Goal: Information Seeking & Learning: Learn about a topic

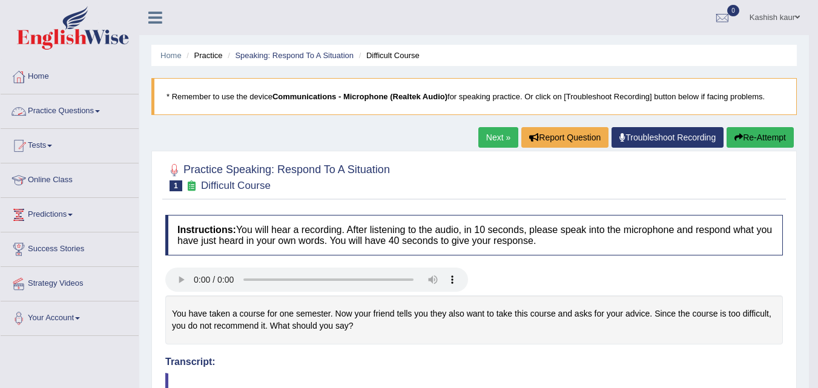
click at [85, 107] on link "Practice Questions" at bounding box center [70, 109] width 138 height 30
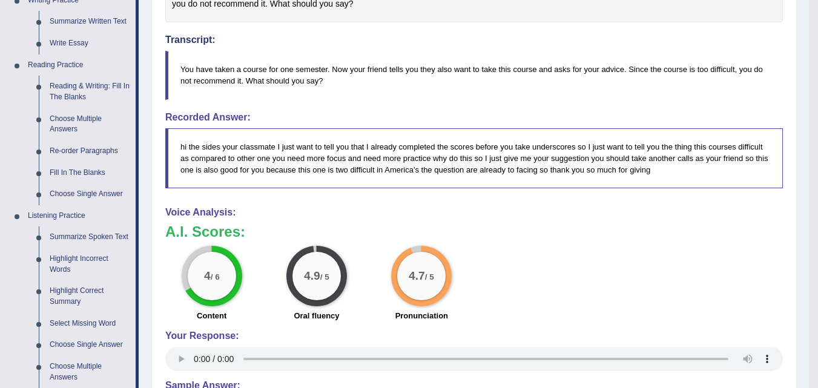
scroll to position [343, 0]
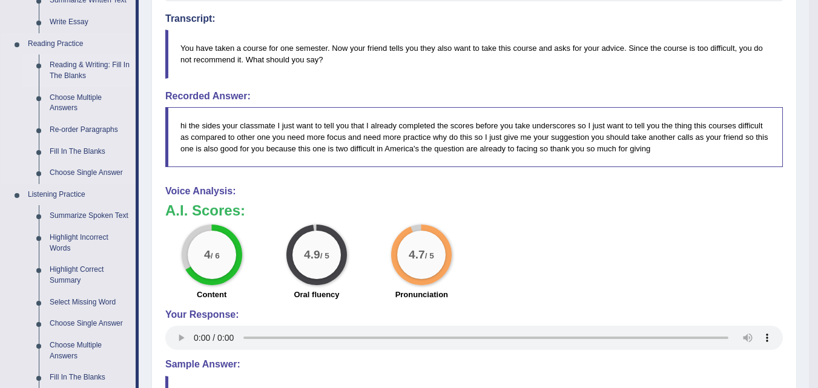
click at [51, 67] on link "Reading & Writing: Fill In The Blanks" at bounding box center [89, 70] width 91 height 32
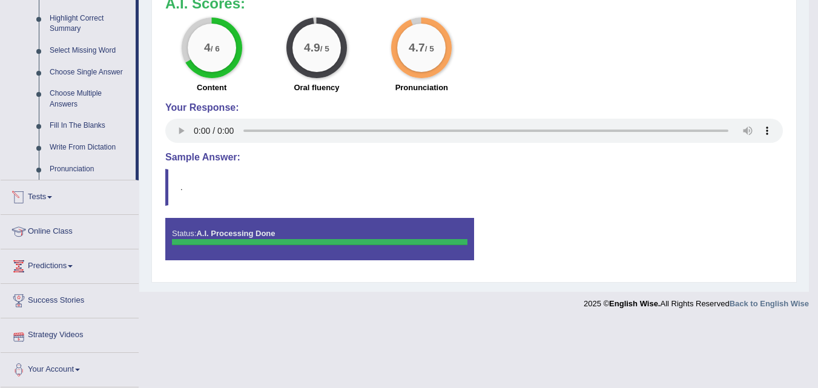
scroll to position [484, 0]
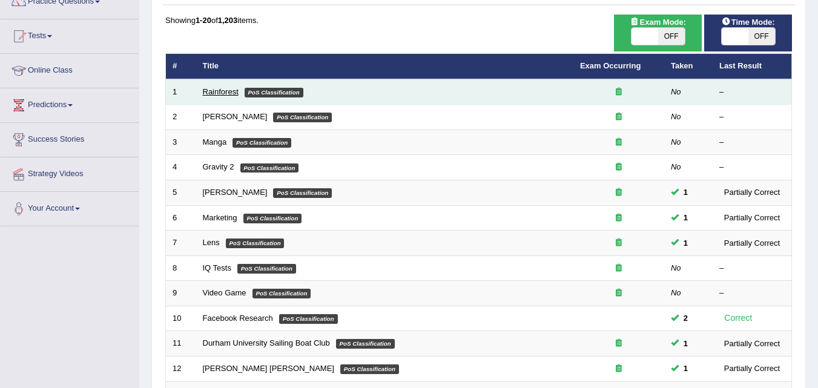
click at [228, 90] on link "Rainforest" at bounding box center [221, 91] width 36 height 9
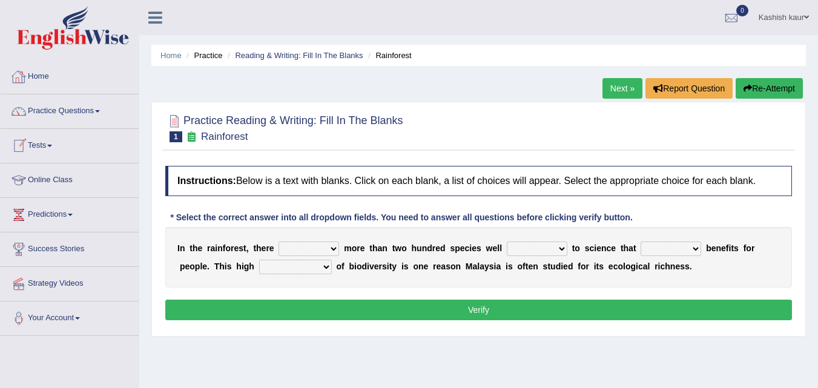
click at [54, 76] on link "Home" at bounding box center [70, 75] width 138 height 30
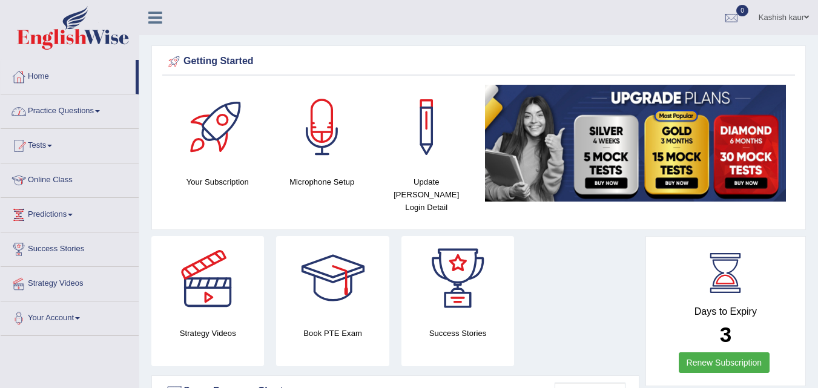
click at [87, 115] on link "Practice Questions" at bounding box center [70, 109] width 138 height 30
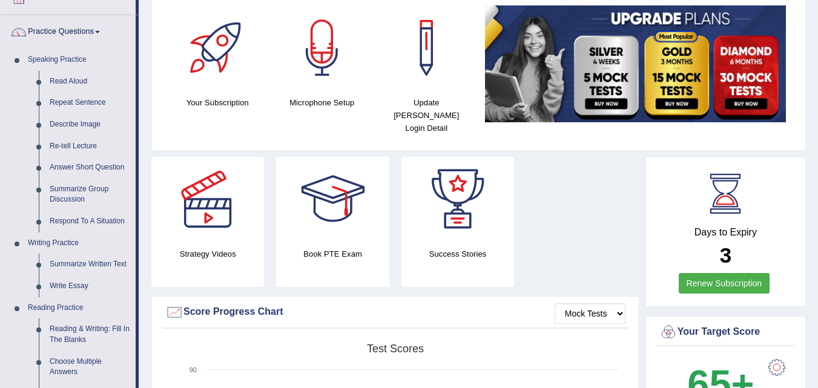
scroll to position [210, 0]
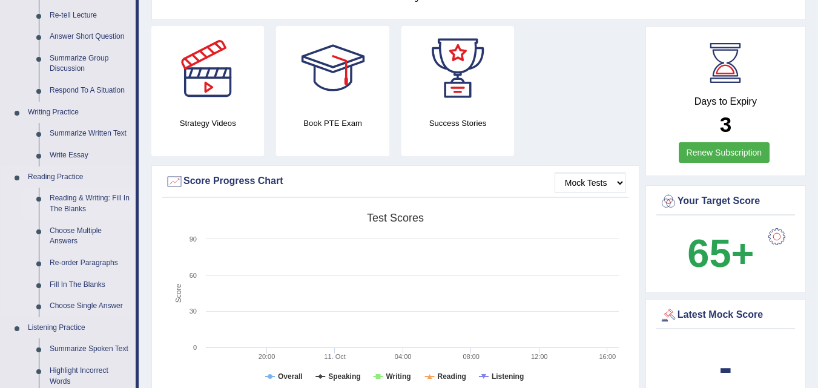
click at [60, 209] on link "Reading & Writing: Fill In The Blanks" at bounding box center [89, 204] width 91 height 32
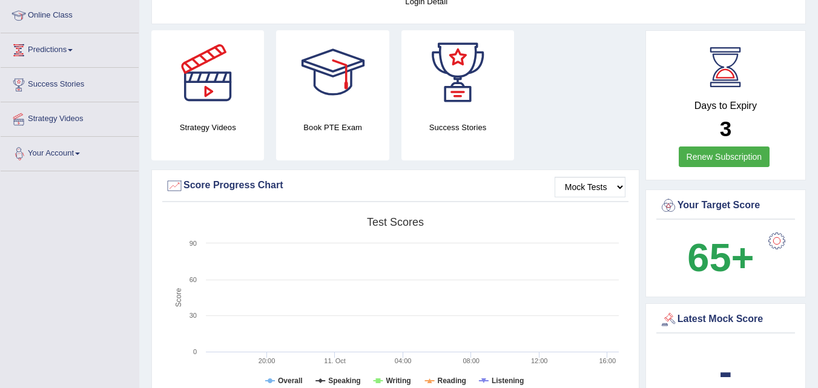
scroll to position [292, 0]
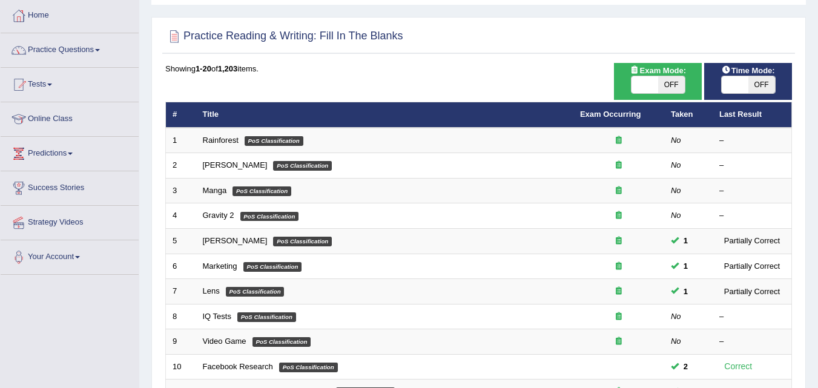
scroll to position [64, 0]
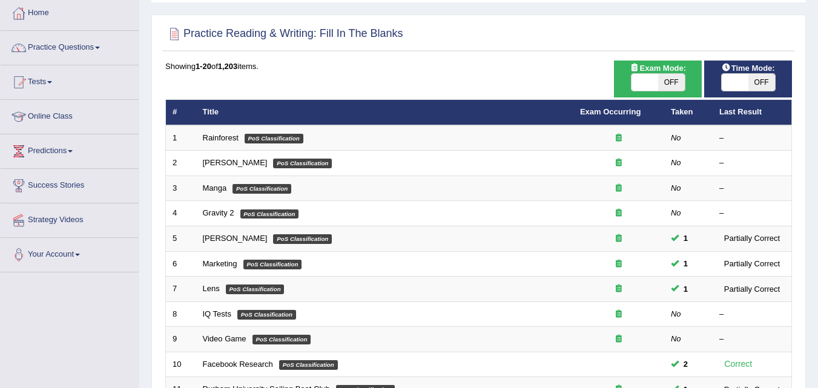
drag, startPoint x: 0, startPoint y: 0, endPoint x: 826, endPoint y: 105, distance: 832.8
click at [817, 105] on html "Toggle navigation Home Practice Questions Speaking Practice Read Aloud Repeat S…" at bounding box center [409, 130] width 818 height 388
click at [349, 84] on div "Showing 1-20 of 1,203 items. # Title Exam Occurring Taken Last Result 1 Rainfor…" at bounding box center [478, 375] width 626 height 628
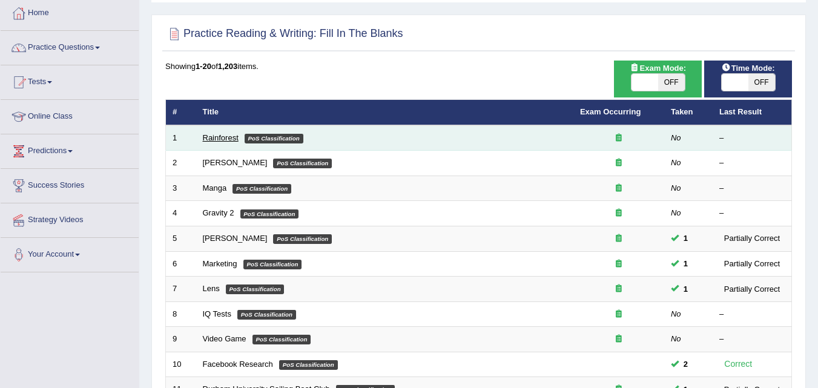
click at [225, 137] on link "Rainforest" at bounding box center [221, 137] width 36 height 9
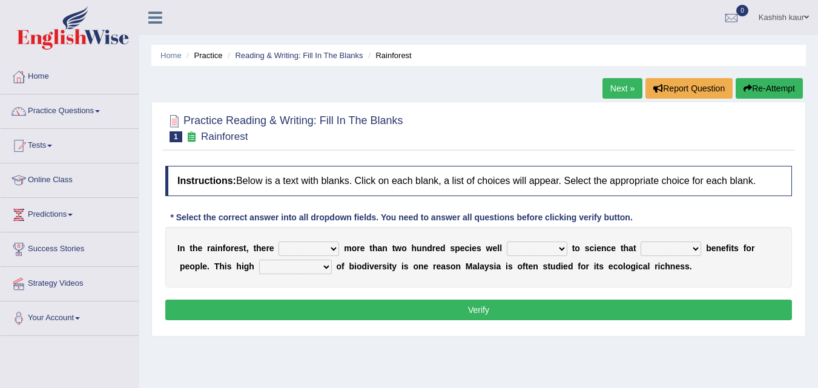
click at [330, 245] on select "have can be has is" at bounding box center [308, 248] width 61 height 15
click at [278, 241] on select "have can be has is" at bounding box center [308, 248] width 61 height 15
click at [334, 251] on select "have can be has is" at bounding box center [308, 248] width 61 height 15
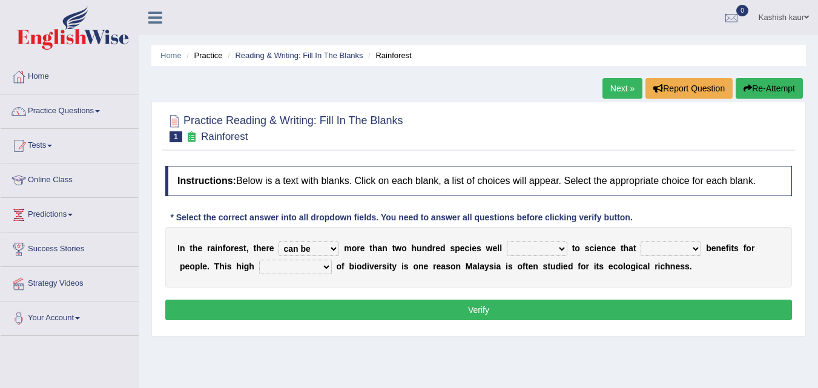
select select "have"
click at [278, 241] on select "have can be has is" at bounding box center [308, 248] width 61 height 15
click at [531, 246] on select "knowing known knew know" at bounding box center [537, 248] width 61 height 15
select select "known"
click at [507, 241] on select "knowing known knew know" at bounding box center [537, 248] width 61 height 15
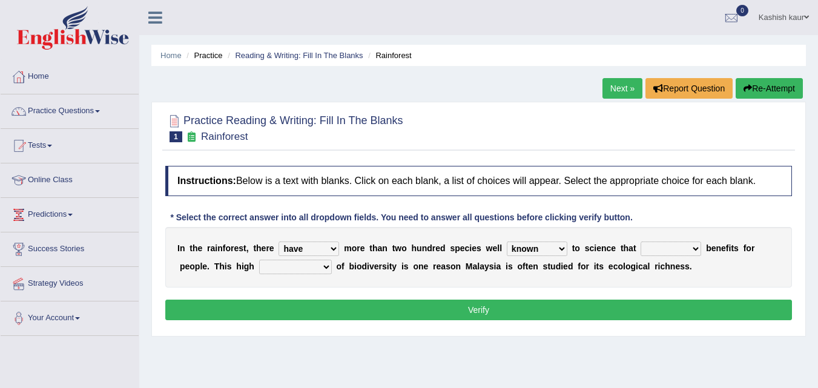
click at [651, 251] on select "contain contained containing contains" at bounding box center [670, 248] width 61 height 15
click at [640, 241] on select "contain contained containing contains" at bounding box center [670, 248] width 61 height 15
click at [691, 244] on select "contain contained containing contains" at bounding box center [670, 248] width 61 height 15
select select "contain"
click at [640, 241] on select "contain contained containing contains" at bounding box center [670, 248] width 61 height 15
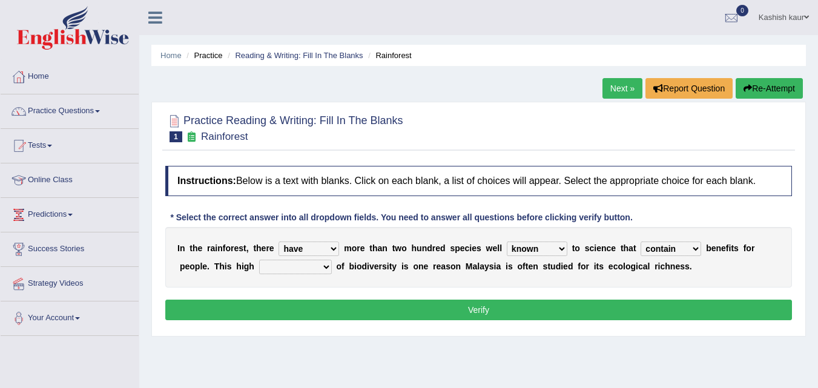
click at [328, 264] on select "condensation conjunction continuity complexity" at bounding box center [295, 267] width 73 height 15
select select "condensation"
click at [259, 260] on select "condensation conjunction continuity complexity" at bounding box center [295, 267] width 73 height 15
click at [329, 305] on button "Verify" at bounding box center [478, 310] width 626 height 21
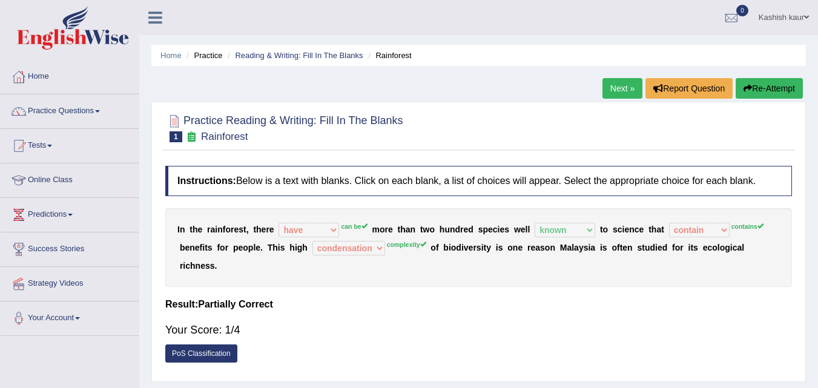
click at [624, 90] on link "Next »" at bounding box center [622, 88] width 40 height 21
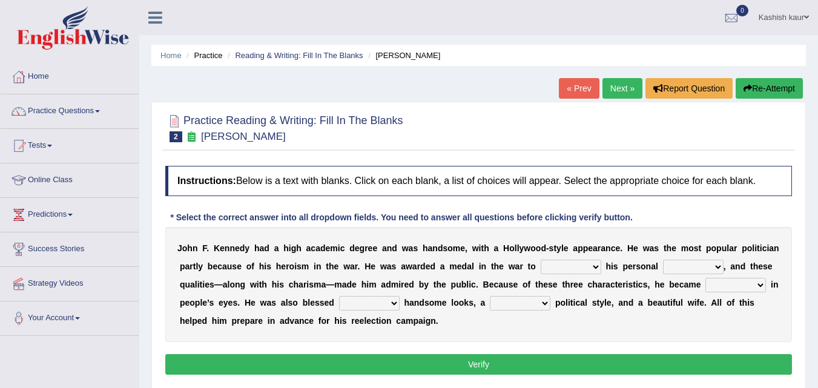
click at [90, 113] on link "Practice Questions" at bounding box center [70, 109] width 138 height 30
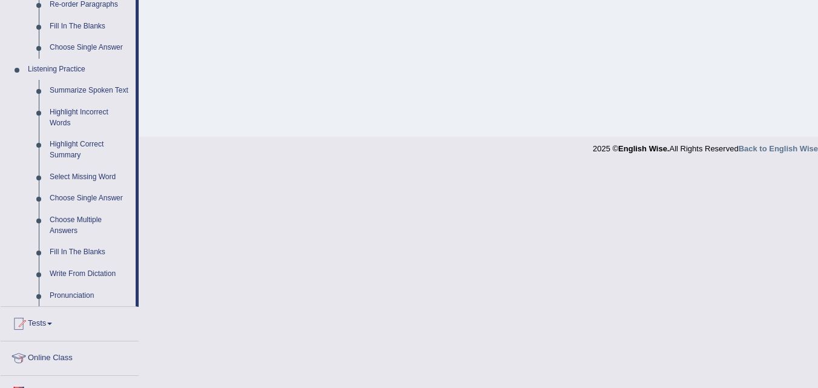
scroll to position [512, 0]
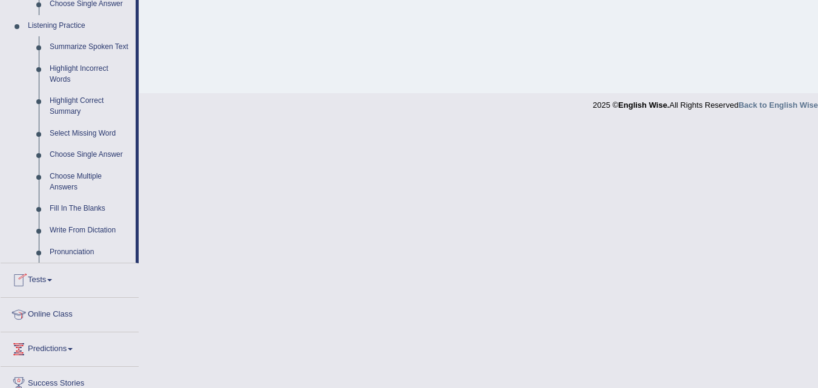
click at [51, 281] on link "Tests" at bounding box center [70, 278] width 138 height 30
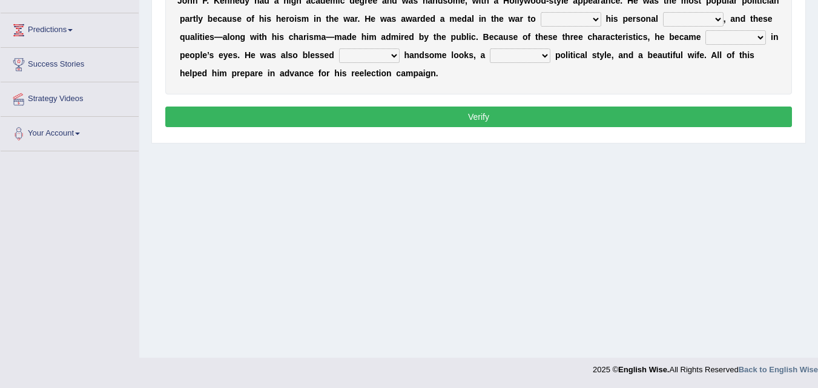
scroll to position [231, 0]
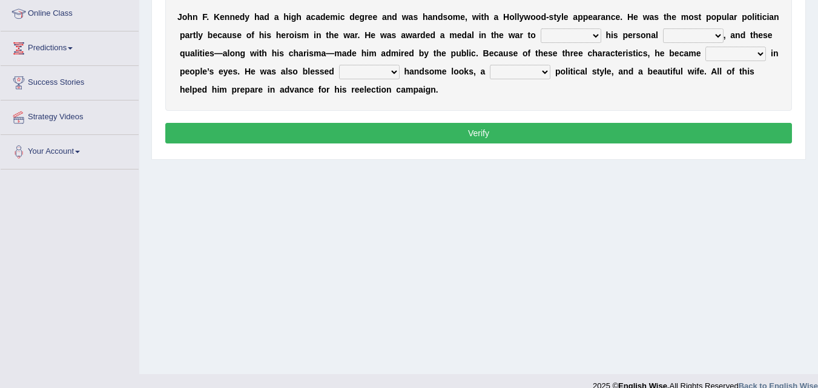
drag, startPoint x: 826, startPoint y: 159, endPoint x: 576, endPoint y: 241, distance: 263.0
click at [576, 241] on div "Home Practice Reading & Writing: Fill In The Blanks Kennedy « Prev Next » Repor…" at bounding box center [478, 71] width 678 height 605
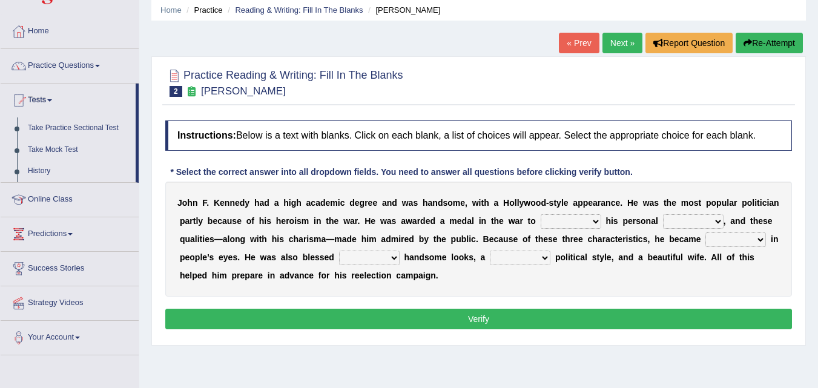
scroll to position [13, 0]
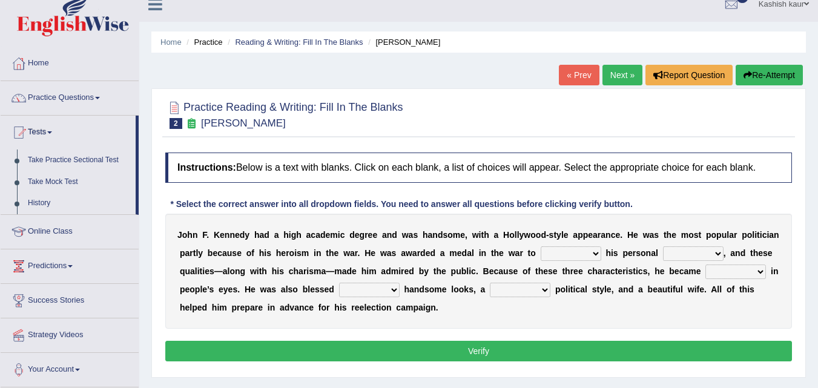
click at [64, 237] on link "Online Class" at bounding box center [70, 230] width 138 height 30
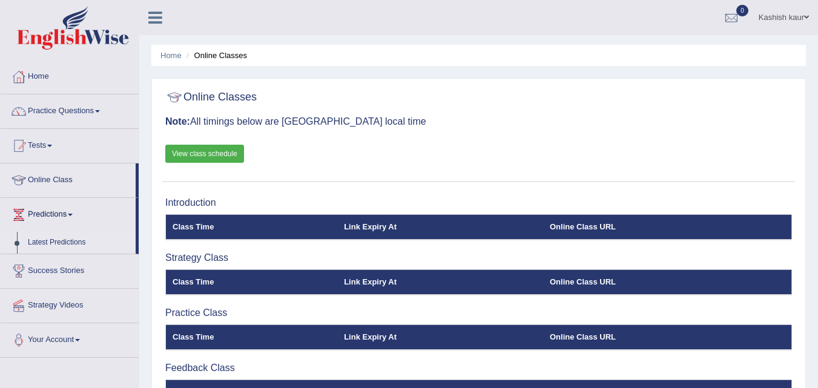
click at [58, 243] on link "Latest Predictions" at bounding box center [78, 243] width 113 height 22
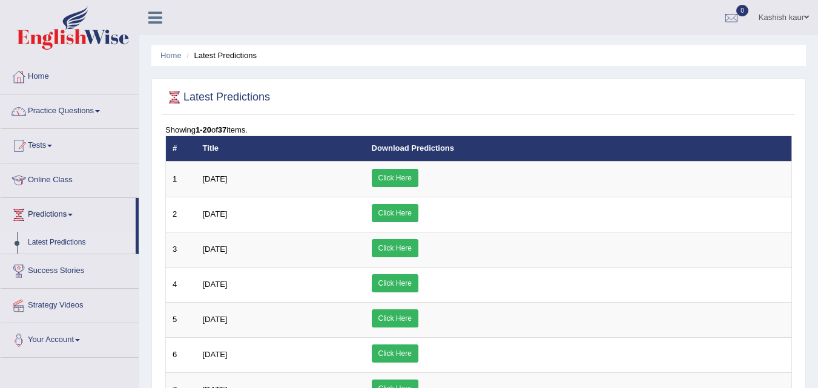
click at [418, 179] on link "Click Here" at bounding box center [395, 178] width 47 height 18
click at [44, 82] on link "Home" at bounding box center [70, 75] width 138 height 30
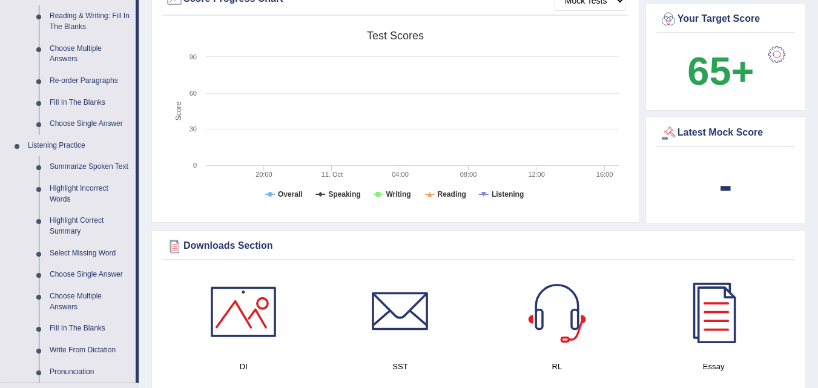
scroll to position [386, 0]
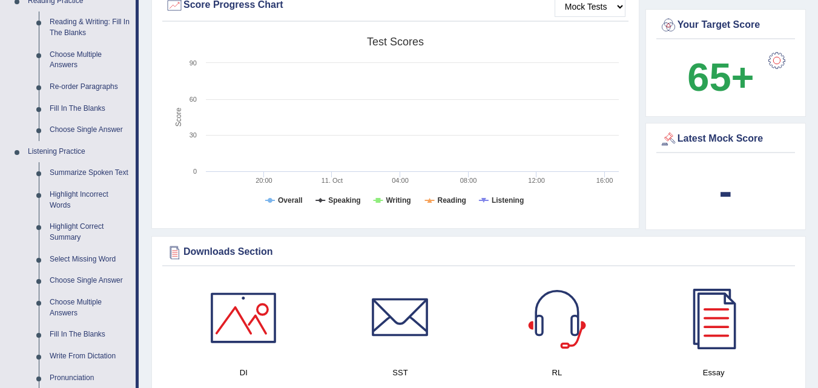
drag, startPoint x: 826, startPoint y: 62, endPoint x: 806, endPoint y: 145, distance: 84.8
click at [97, 174] on link "Summarize Spoken Text" at bounding box center [89, 173] width 91 height 22
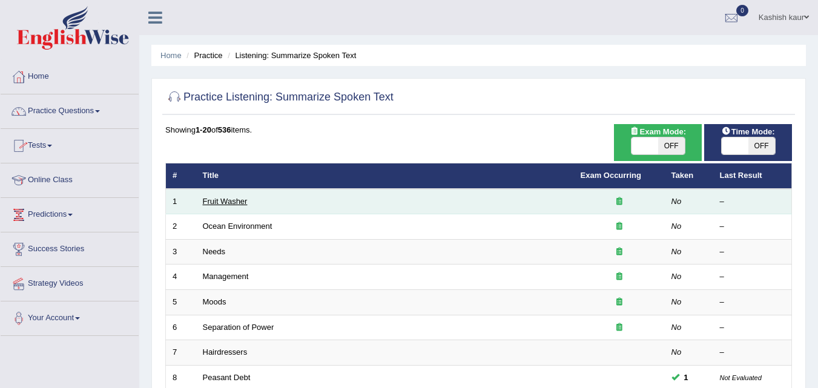
click at [211, 197] on link "Fruit Washer" at bounding box center [225, 201] width 45 height 9
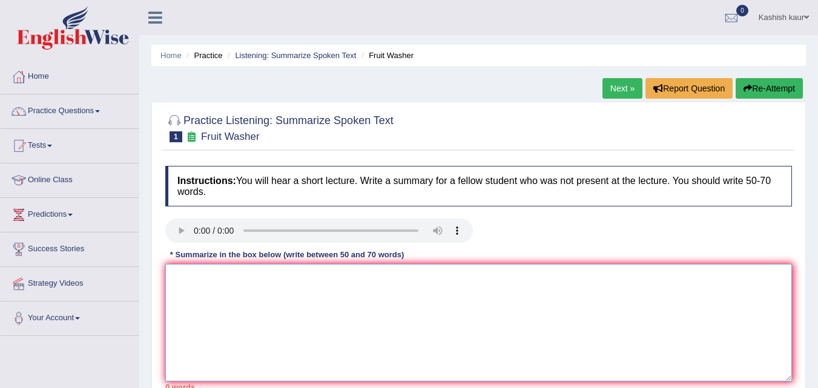
click at [199, 295] on textarea at bounding box center [478, 322] width 626 height 117
click at [215, 264] on textarea at bounding box center [478, 322] width 626 height 117
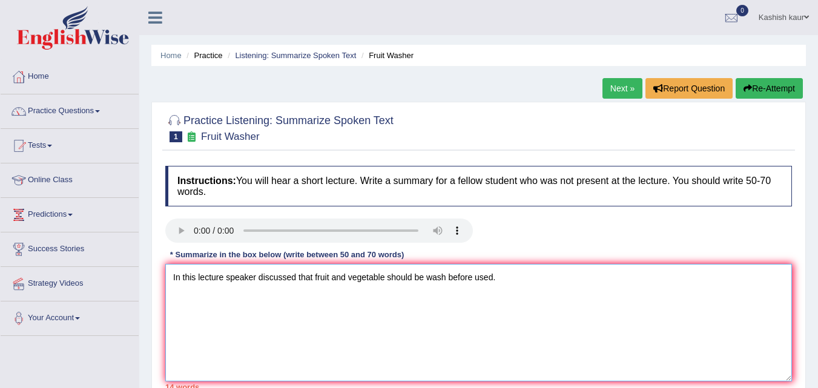
click at [511, 286] on textarea "In this lecture speaker discussed that fruit and vegetable should be wash befor…" at bounding box center [478, 322] width 626 height 117
click at [551, 277] on textarea "In this lecture speaker discussed that fruit and vegetable should be wash befor…" at bounding box center [478, 322] width 626 height 117
click at [537, 274] on textarea "In this lecture speaker discussed that fruit and vegetable should be wash befor…" at bounding box center [478, 322] width 626 height 117
click at [528, 327] on textarea "In this lecture speaker discussed that fruit and vegetable should be wash befor…" at bounding box center [478, 322] width 626 height 117
click at [663, 340] on textarea "In this lecture speaker discussed that fruit and vegetable should be wash befor…" at bounding box center [478, 322] width 626 height 117
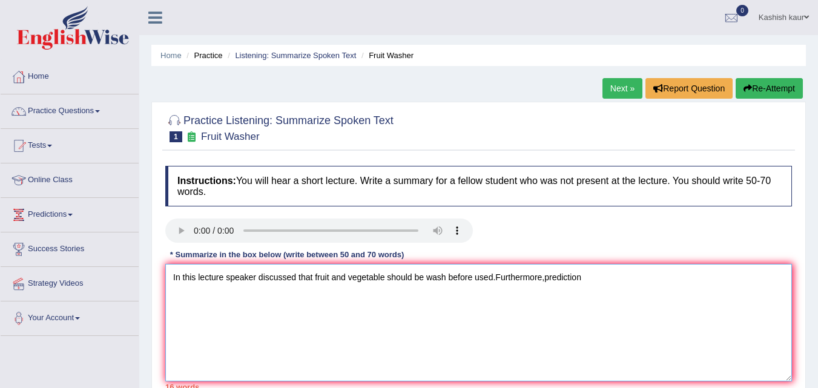
click at [596, 274] on textarea "In this lecture speaker discussed that fruit and vegetable should be wash befor…" at bounding box center [478, 322] width 626 height 117
type textarea "In this lecture speaker discussed that fruit and vegetable should be wash befor…"
click at [712, 275] on textarea "In this lecture speaker discussed that fruit and vegetable should be wash befor…" at bounding box center [478, 322] width 626 height 117
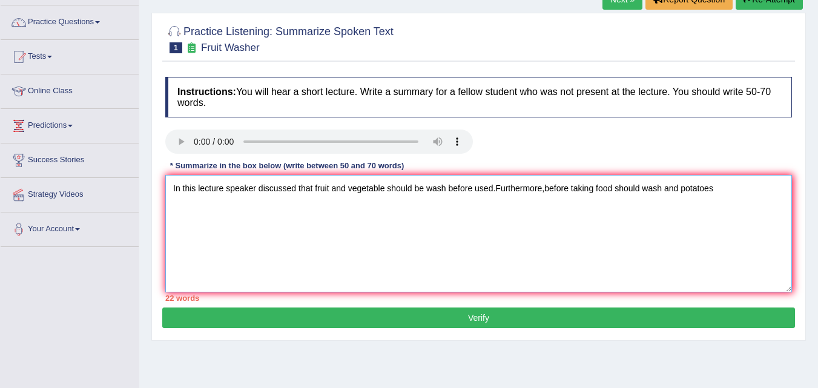
scroll to position [103, 0]
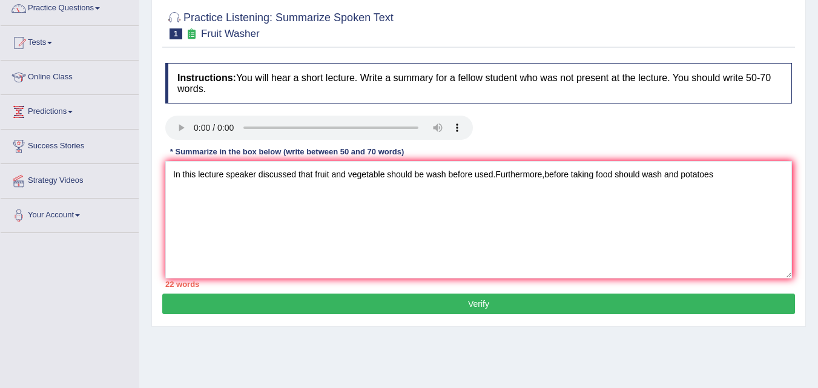
click at [614, 298] on button "Verify" at bounding box center [478, 304] width 632 height 21
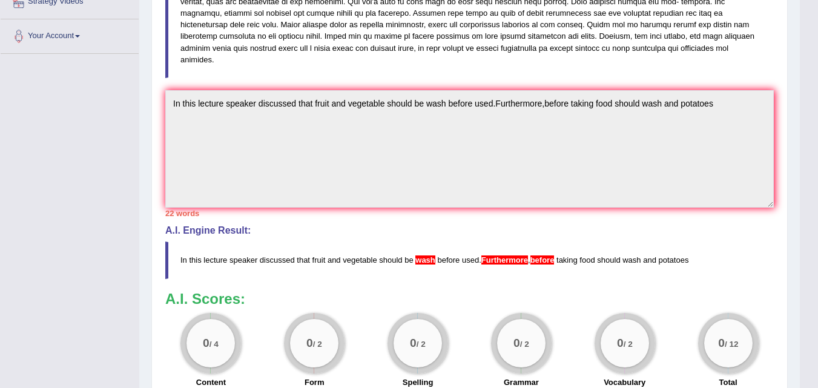
scroll to position [0, 0]
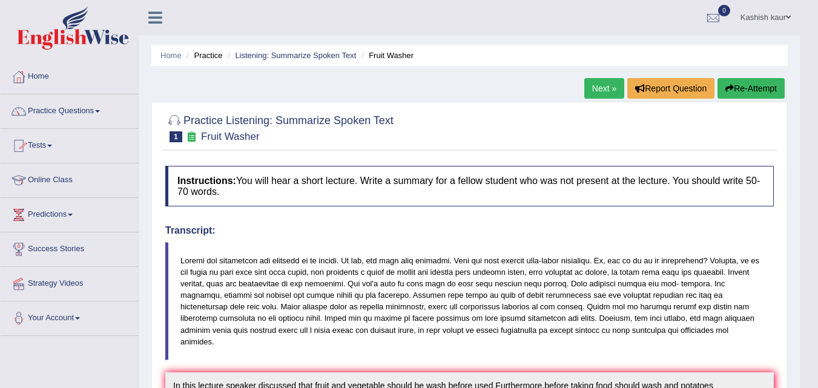
click at [50, 140] on link "Tests" at bounding box center [70, 144] width 138 height 30
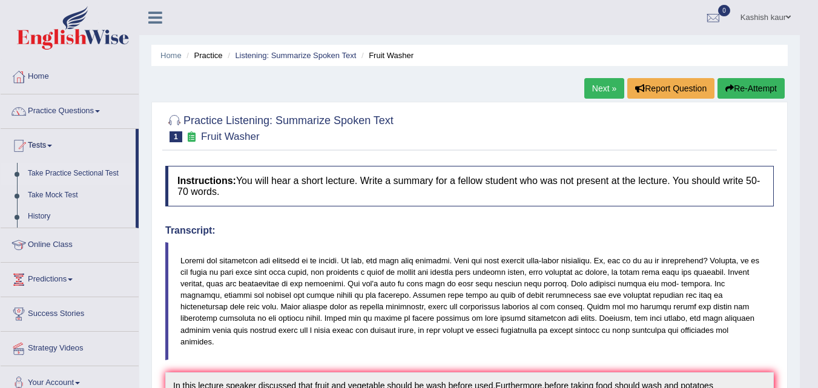
click at [71, 173] on link "Take Practice Sectional Test" at bounding box center [78, 174] width 113 height 22
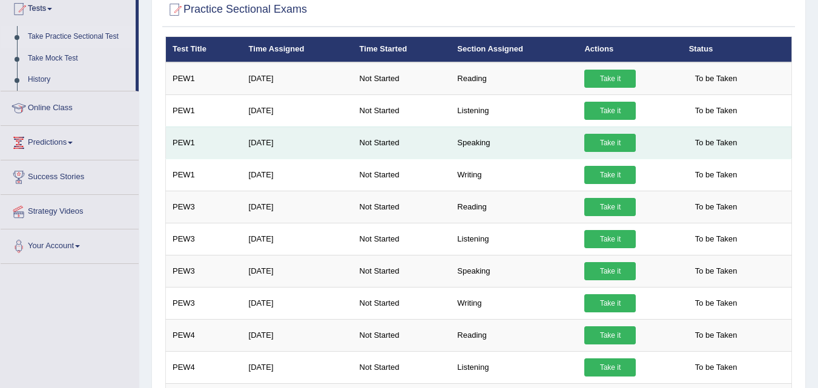
click at [614, 135] on link "Take it" at bounding box center [609, 143] width 51 height 18
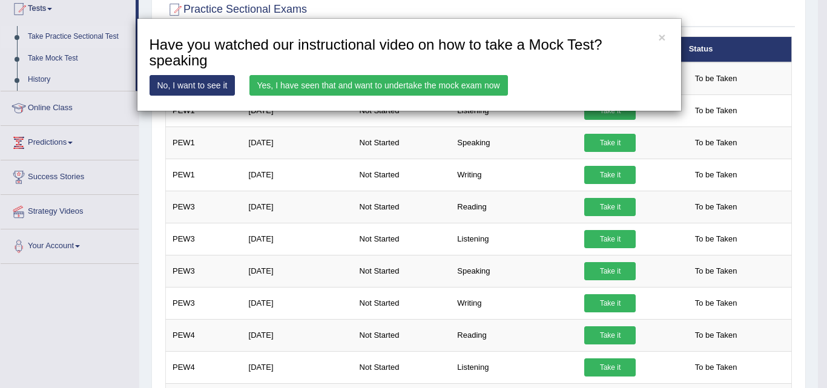
click at [378, 76] on link "Yes, I have seen that and want to undertake the mock exam now" at bounding box center [378, 85] width 258 height 21
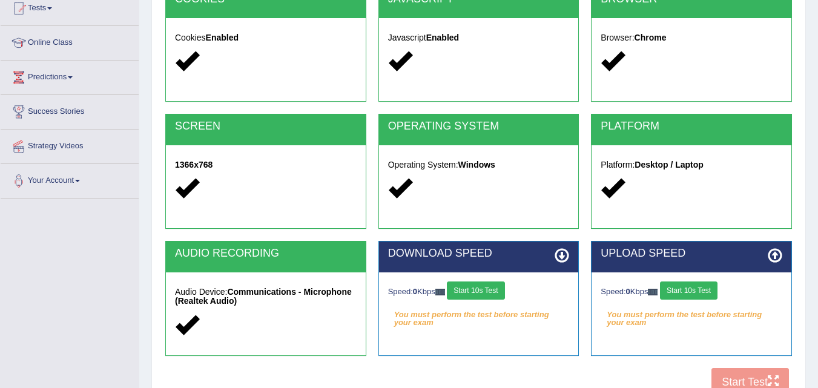
scroll to position [151, 0]
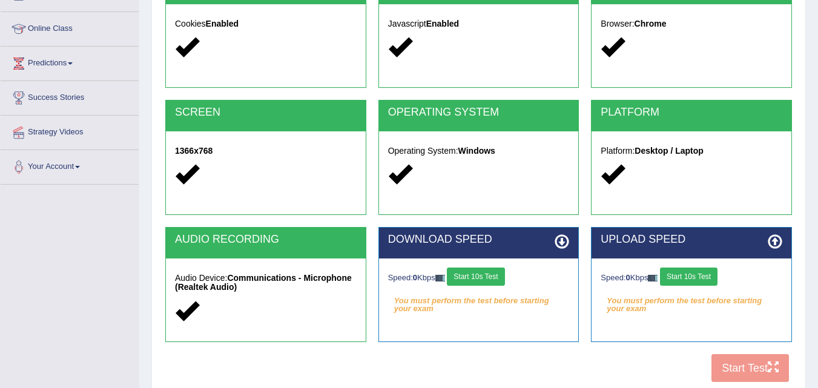
click at [479, 275] on button "Start 10s Test" at bounding box center [475, 277] width 57 height 18
click at [704, 279] on button "Start 10s Test" at bounding box center [688, 277] width 57 height 18
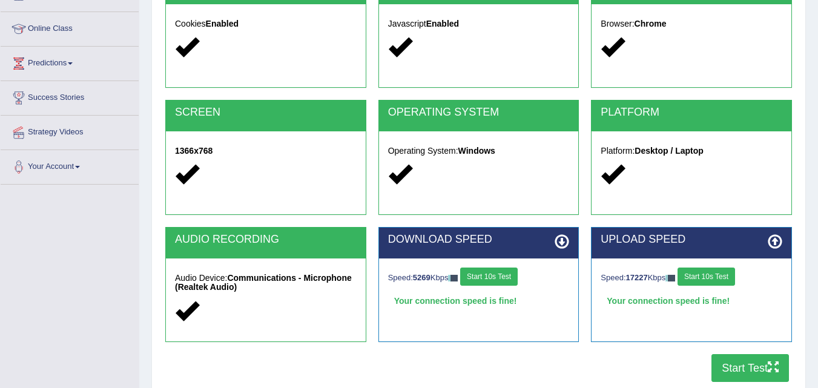
click at [733, 363] on button "Start Test" at bounding box center [749, 368] width 77 height 28
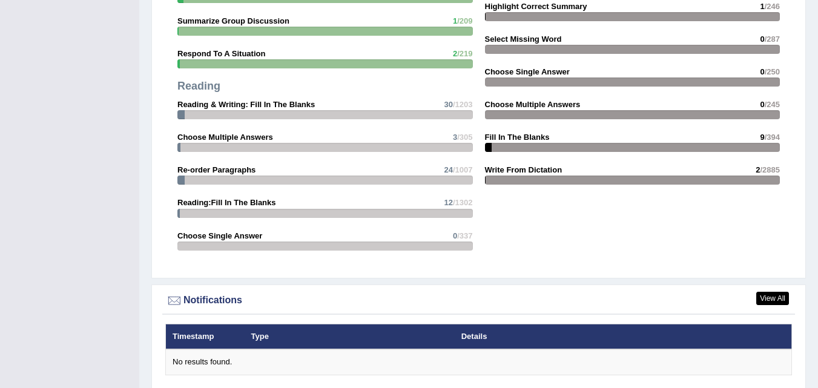
scroll to position [1355, 0]
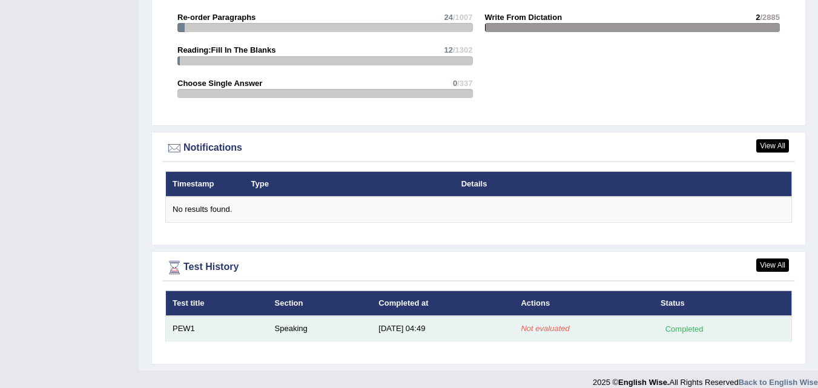
click at [554, 324] on em "Not evaluated" at bounding box center [545, 328] width 48 height 9
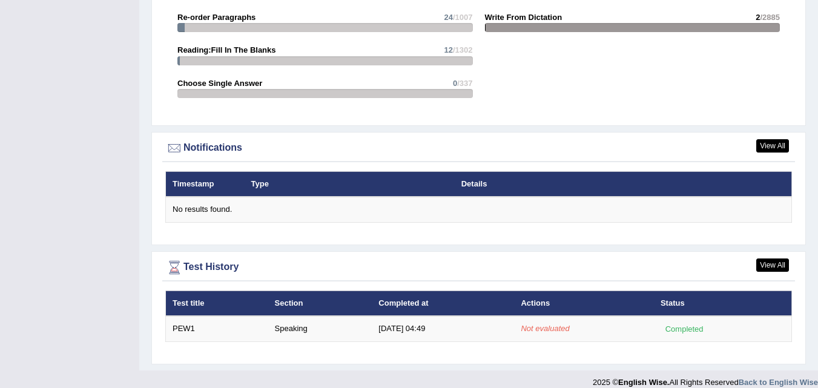
click at [609, 177] on th "Details" at bounding box center [587, 183] width 264 height 25
click at [600, 173] on th "Details" at bounding box center [587, 183] width 264 height 25
click at [600, 172] on th "Details" at bounding box center [587, 183] width 264 height 25
drag, startPoint x: 600, startPoint y: 171, endPoint x: 605, endPoint y: 177, distance: 7.4
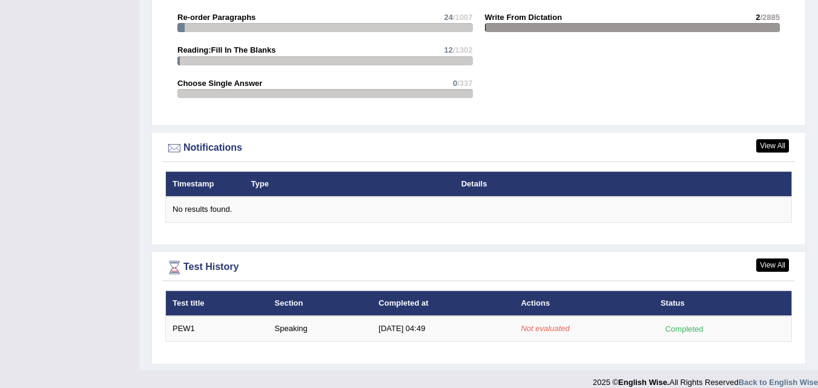
click at [605, 177] on th "Details" at bounding box center [587, 183] width 264 height 25
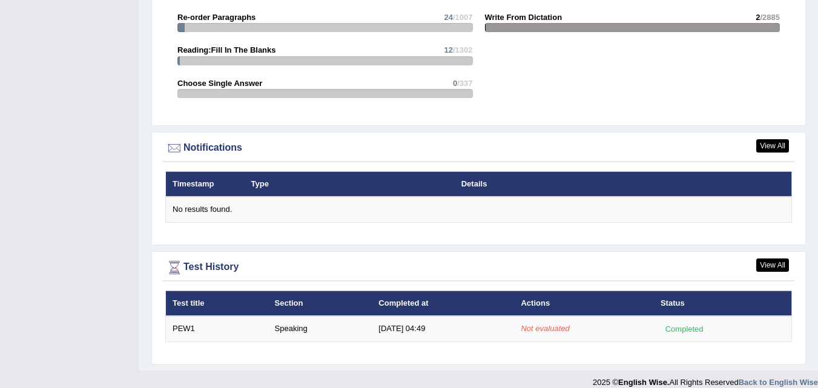
click at [605, 177] on th "Details" at bounding box center [587, 183] width 264 height 25
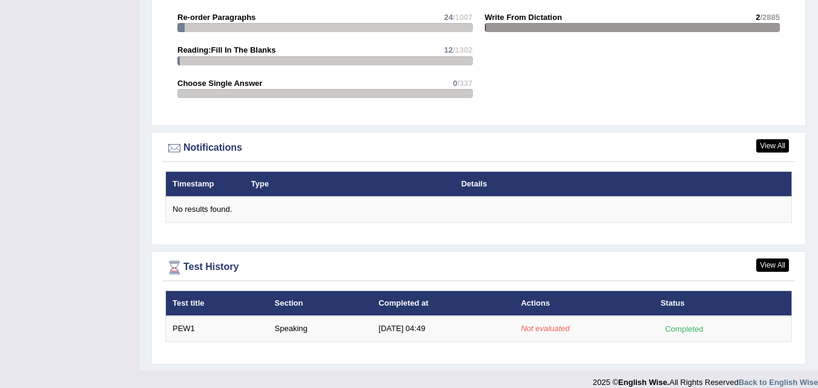
click at [605, 177] on th "Details" at bounding box center [587, 183] width 264 height 25
click at [605, 176] on th "Details" at bounding box center [587, 183] width 264 height 25
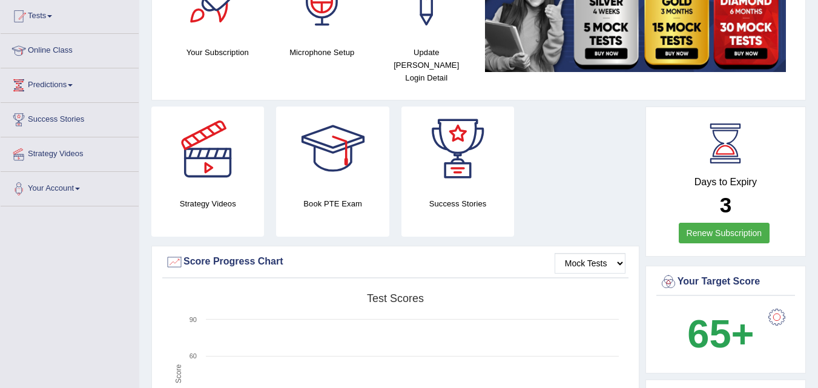
scroll to position [0, 0]
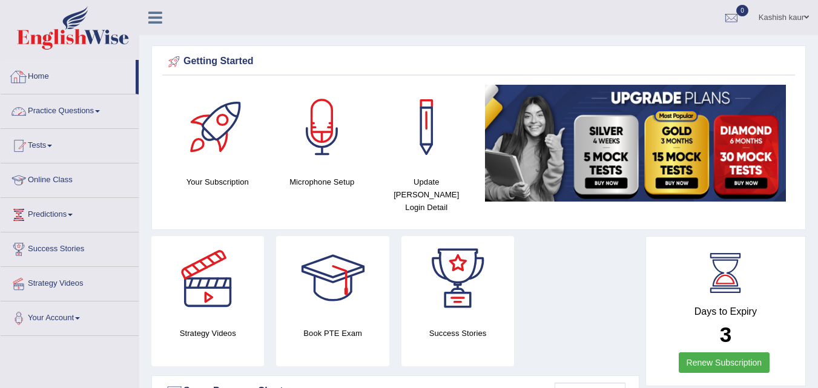
click at [93, 108] on link "Practice Questions" at bounding box center [70, 109] width 138 height 30
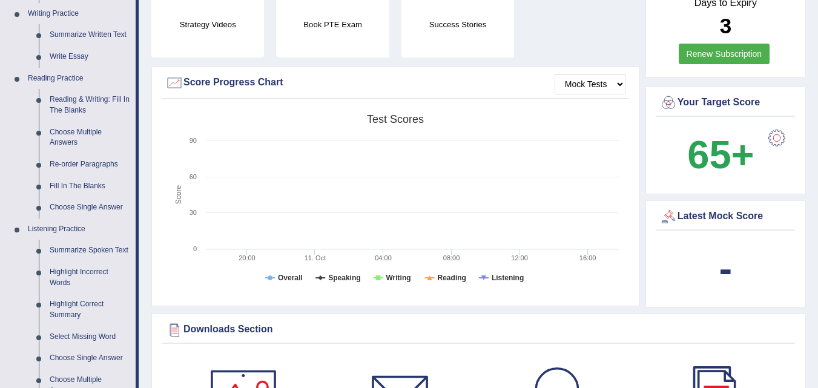
scroll to position [306, 0]
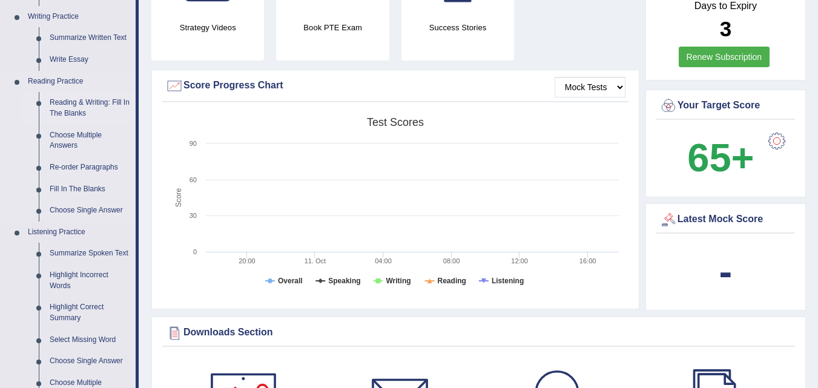
click at [68, 111] on link "Reading & Writing: Fill In The Blanks" at bounding box center [89, 108] width 91 height 32
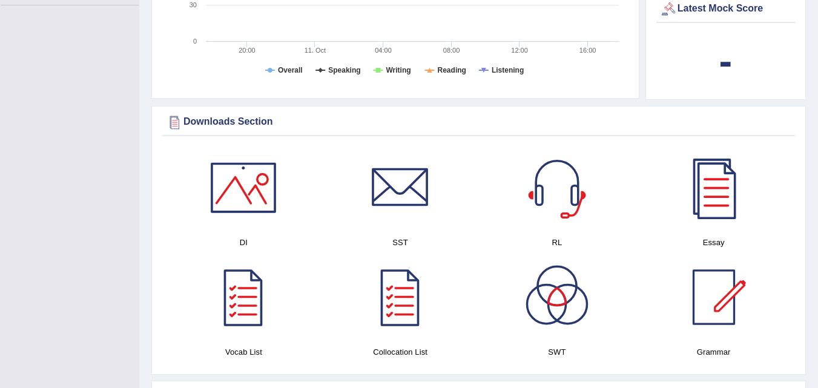
scroll to position [924, 0]
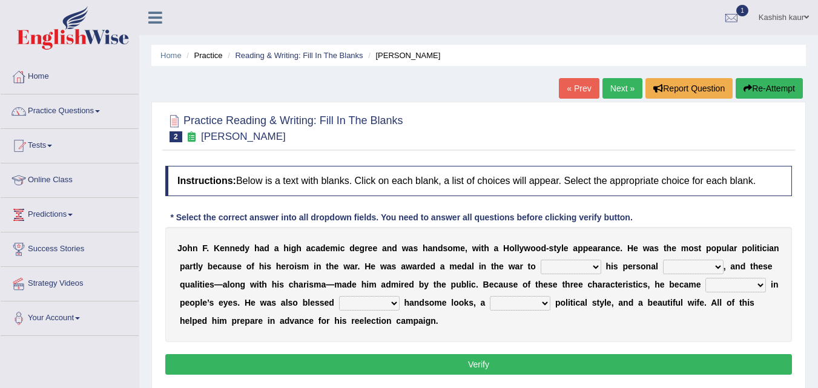
click at [226, 226] on div "Instructions: Below is a text with blanks. Click on each blank, a list of choic…" at bounding box center [478, 272] width 632 height 225
click at [558, 268] on select "prove show evidence upthrow" at bounding box center [570, 267] width 61 height 15
select select "prove"
click at [540, 260] on select "prove show evidence upthrow" at bounding box center [570, 267] width 61 height 15
click at [586, 266] on select "prove show evidence upthrow" at bounding box center [570, 267] width 61 height 15
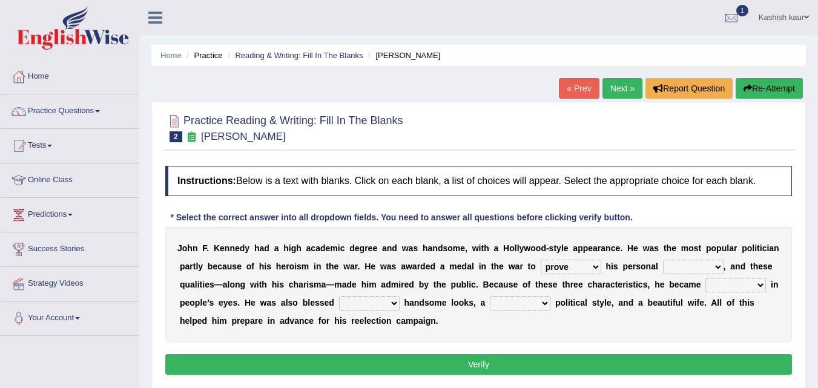
click at [586, 266] on select "prove show evidence upthrow" at bounding box center [570, 267] width 61 height 15
click at [711, 260] on select "passion courage charm liking" at bounding box center [693, 267] width 61 height 15
select select "charm"
click at [663, 260] on select "passion courage charm liking" at bounding box center [693, 267] width 61 height 15
click at [732, 289] on select "iconic ironic identical impotent" at bounding box center [735, 285] width 61 height 15
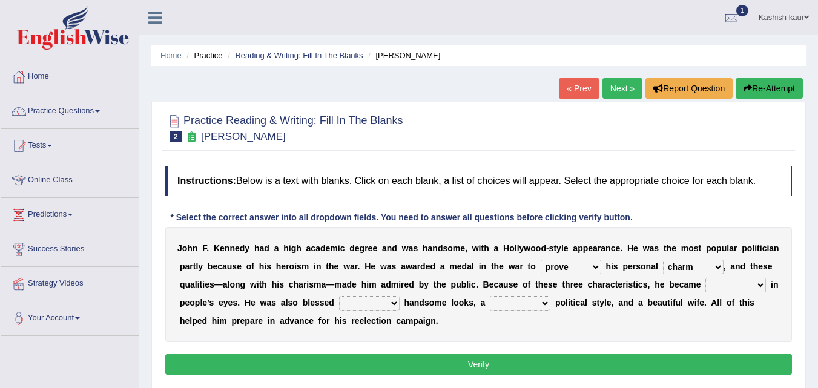
select select "iconic"
click at [705, 278] on select "iconic ironic identical impotent" at bounding box center [735, 285] width 61 height 15
click at [377, 301] on select "with in upon to" at bounding box center [369, 303] width 61 height 15
select select "with"
click at [339, 296] on select "with in upon to" at bounding box center [369, 303] width 61 height 15
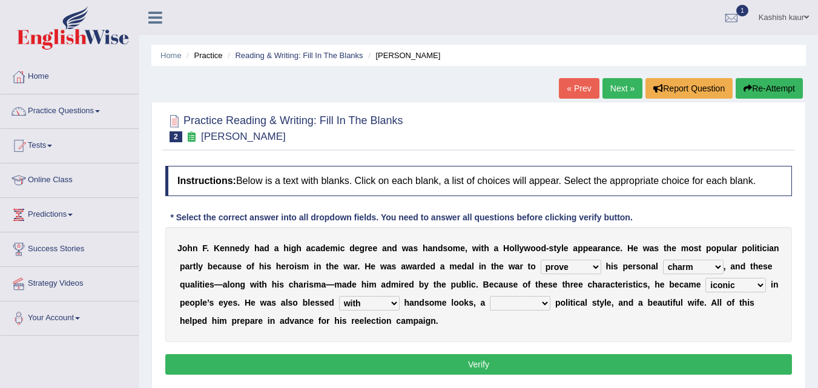
click at [376, 327] on div "J o h n F . K e n n e d y h a d a h i g h a c a d e m i c d e g r e e a n d w a…" at bounding box center [478, 284] width 626 height 115
click at [542, 307] on select "mending mends mended mend" at bounding box center [520, 303] width 61 height 15
select select "mend"
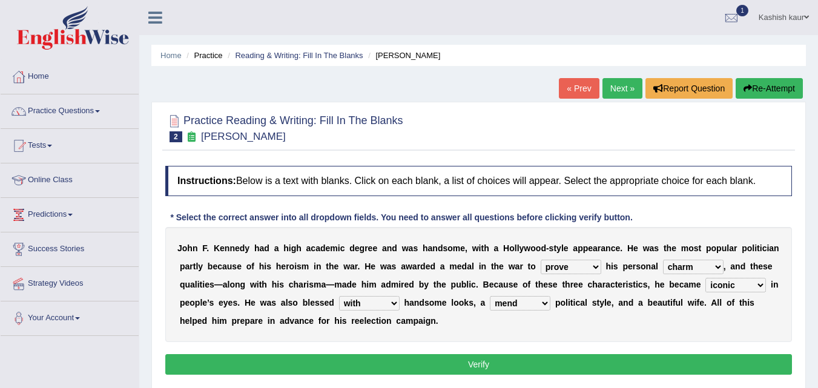
click at [490, 296] on select "mending mends mended mend" at bounding box center [520, 303] width 61 height 15
click at [521, 361] on button "Verify" at bounding box center [478, 364] width 626 height 21
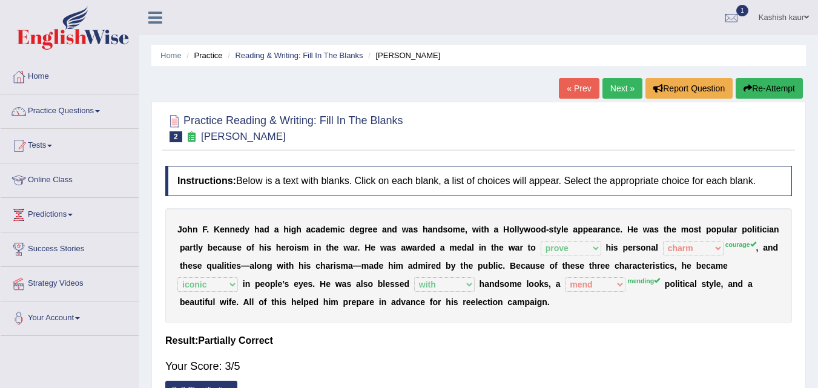
click at [621, 90] on link "Next »" at bounding box center [622, 88] width 40 height 21
